Goal: Task Accomplishment & Management: Manage account settings

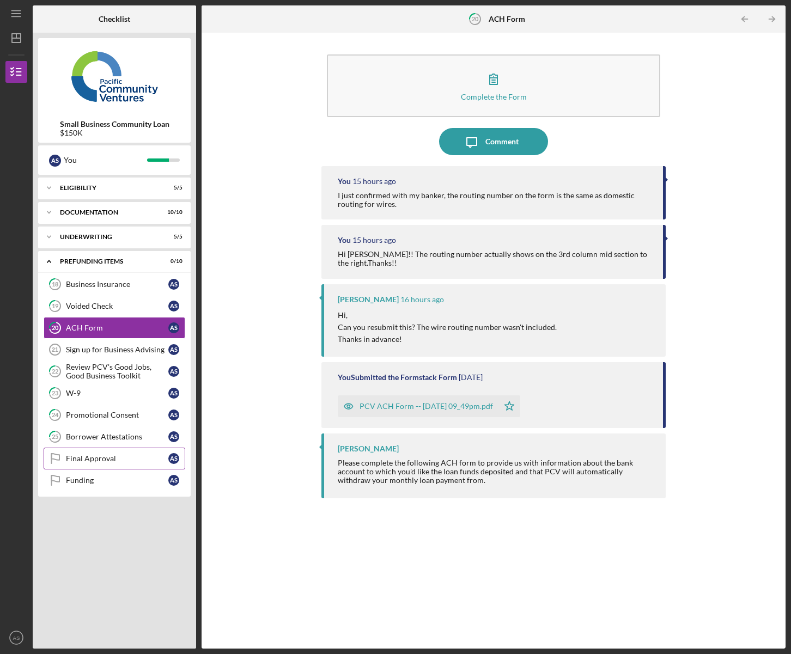
click at [118, 462] on div "Final Approval" at bounding box center [117, 458] width 102 height 9
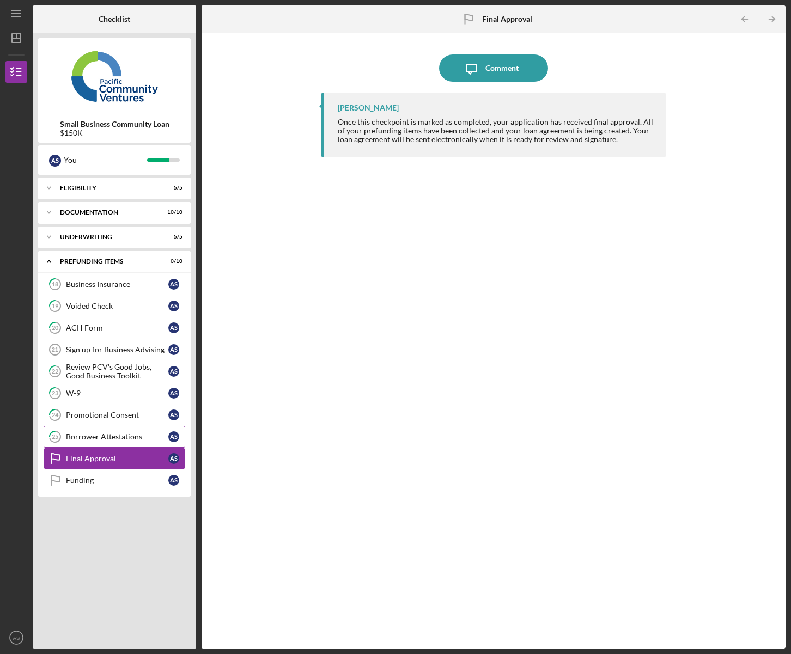
click at [98, 440] on div "Borrower Attestations" at bounding box center [117, 437] width 102 height 9
